Goal: Information Seeking & Learning: Learn about a topic

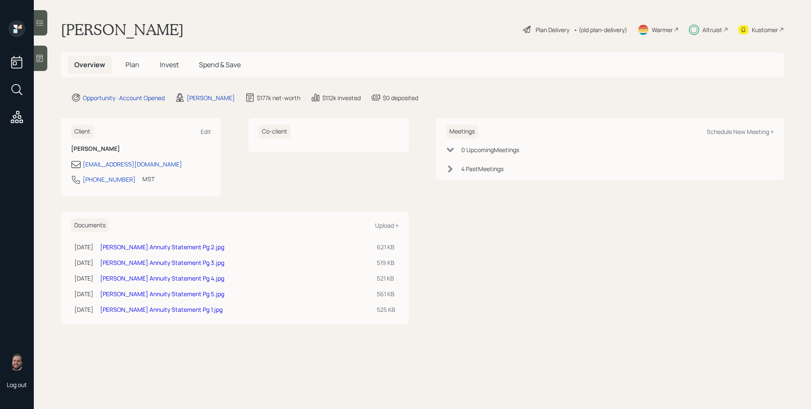
click at [172, 63] on span "Invest" at bounding box center [169, 64] width 19 height 9
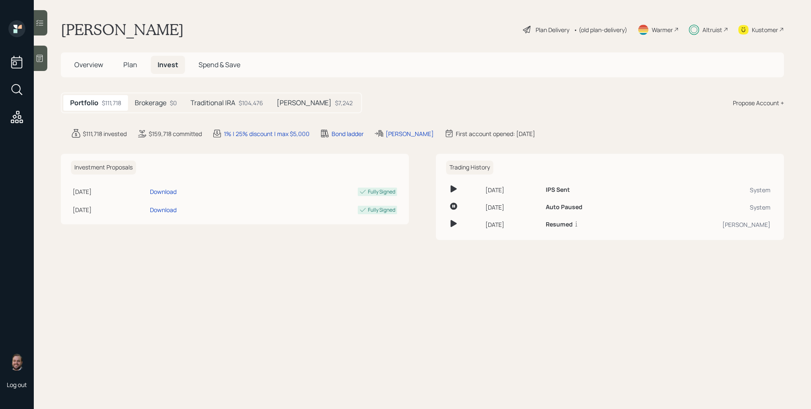
click at [303, 107] on h5 "[PERSON_NAME]" at bounding box center [304, 103] width 55 height 8
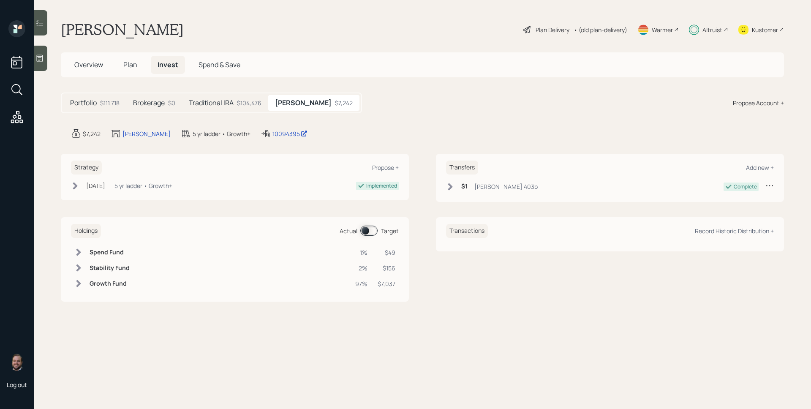
click at [372, 229] on span at bounding box center [368, 231] width 17 height 10
click at [79, 64] on span "Overview" at bounding box center [88, 64] width 29 height 9
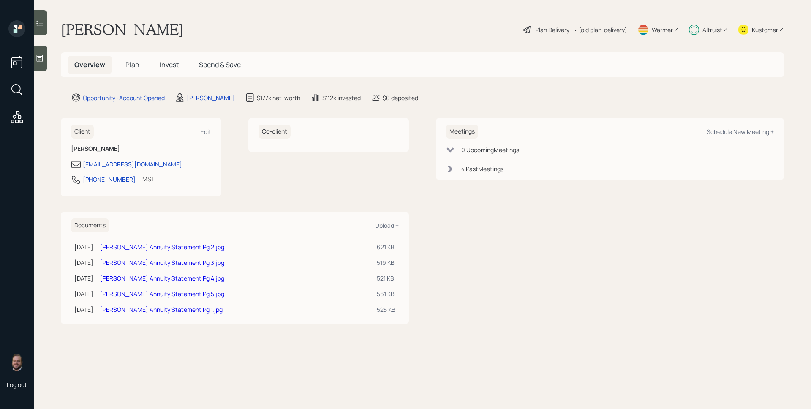
click at [138, 64] on span "Plan" at bounding box center [132, 64] width 14 height 9
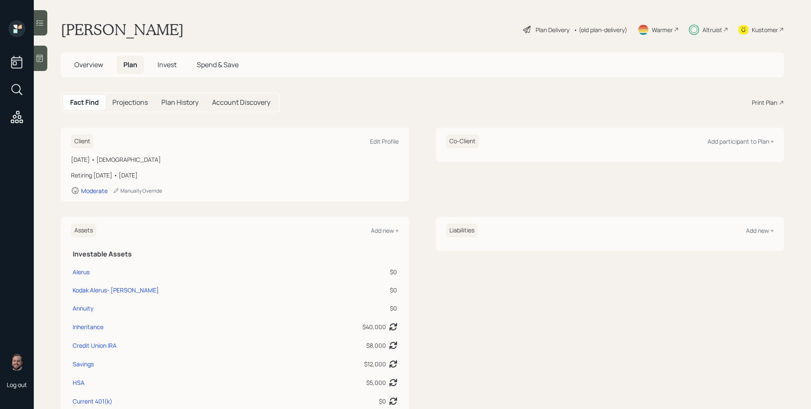
click at [172, 69] on span "Invest" at bounding box center [167, 64] width 19 height 9
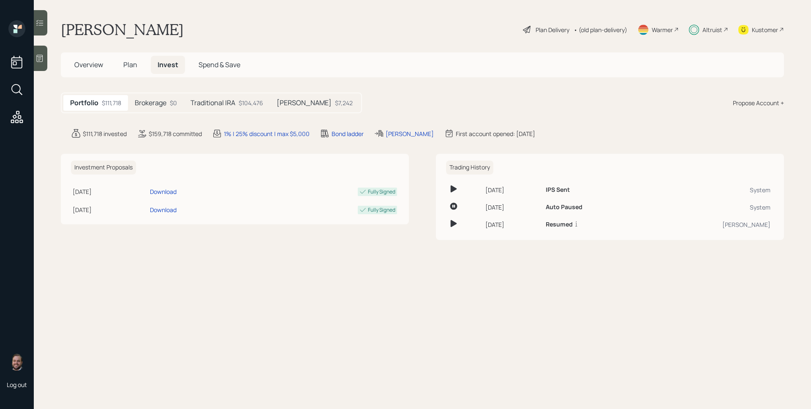
click at [304, 101] on h5 "[PERSON_NAME]" at bounding box center [304, 103] width 55 height 8
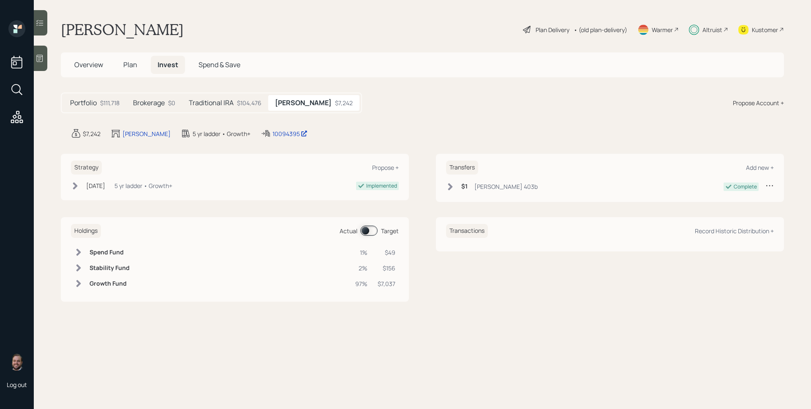
click at [234, 106] on h5 "Traditional IRA" at bounding box center [211, 103] width 45 height 8
